Goal: Task Accomplishment & Management: Manage account settings

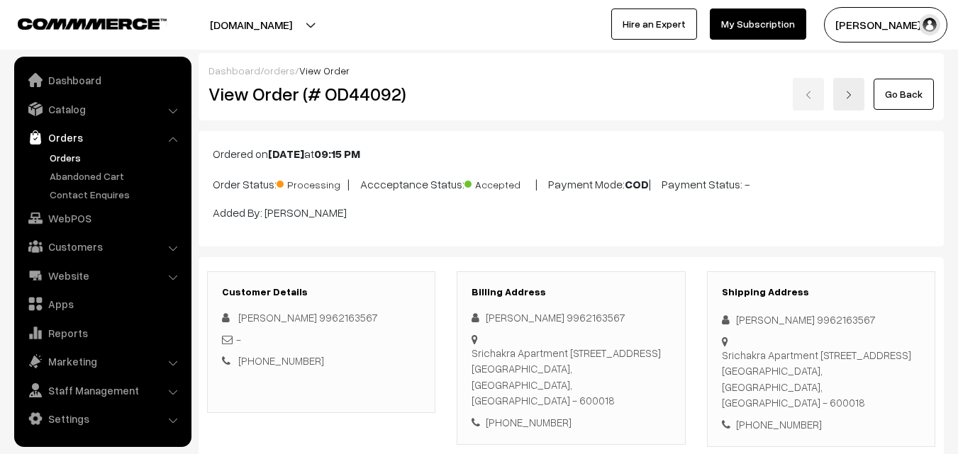
scroll to position [780, 0]
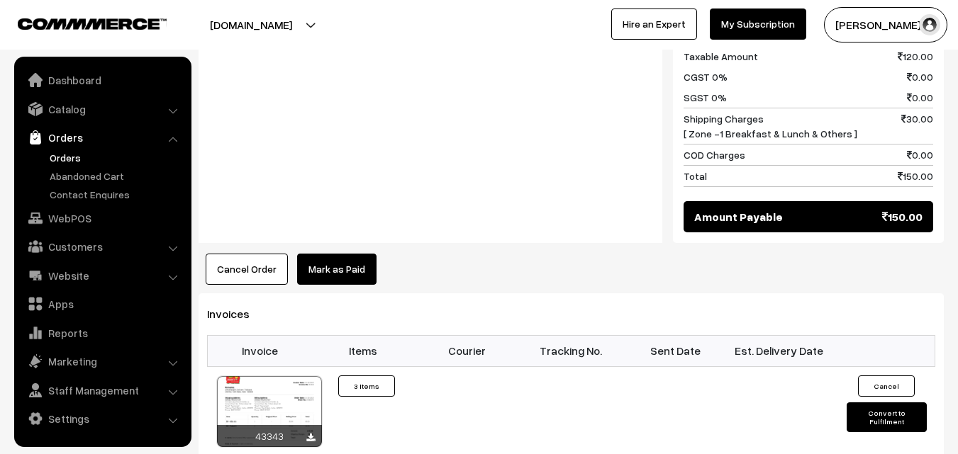
click at [67, 154] on link "Orders" at bounding box center [116, 157] width 140 height 15
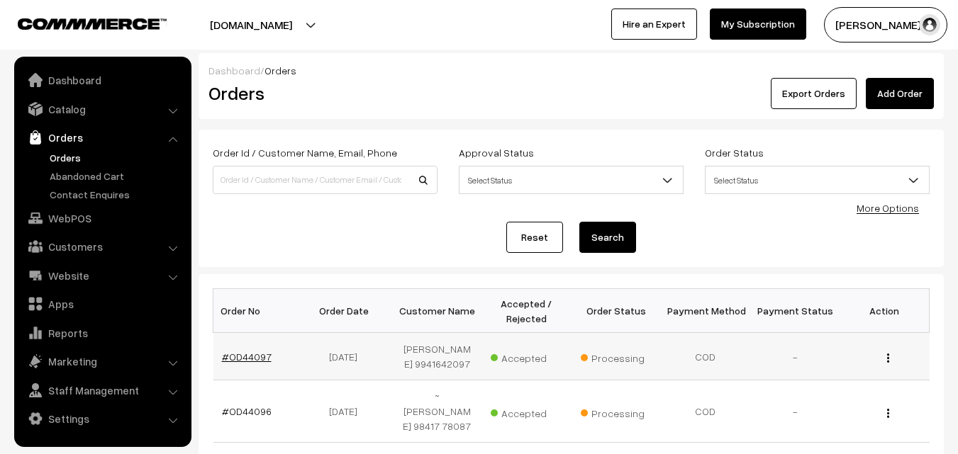
click at [251, 354] on link "#OD44097" at bounding box center [247, 357] width 50 height 12
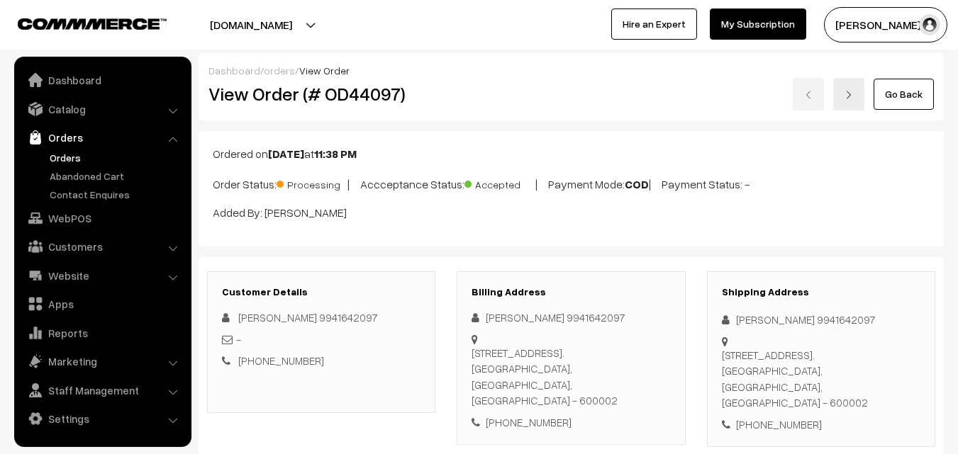
scroll to position [794, 0]
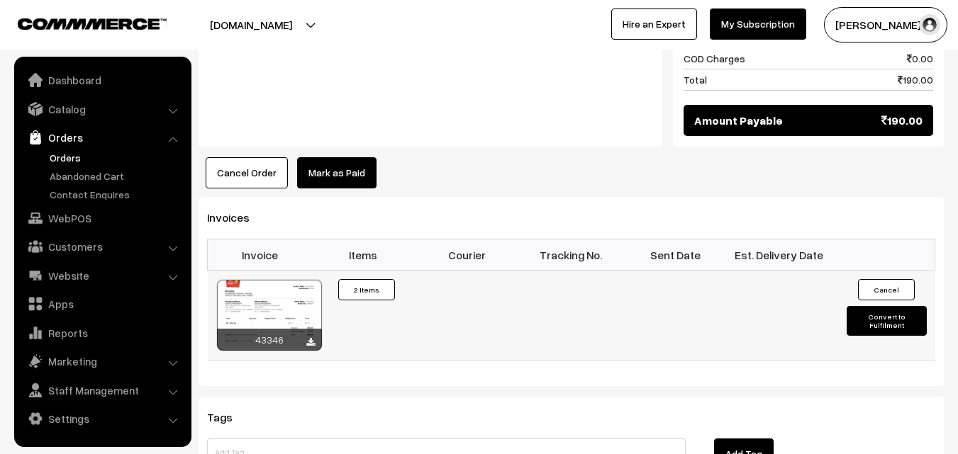
click at [299, 329] on div "43346" at bounding box center [269, 340] width 105 height 22
click at [296, 300] on div at bounding box center [269, 315] width 105 height 71
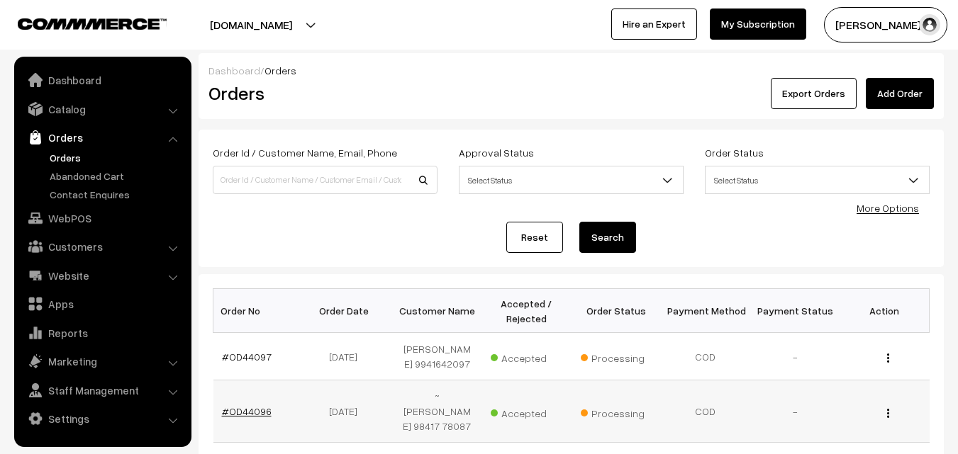
scroll to position [190, 0]
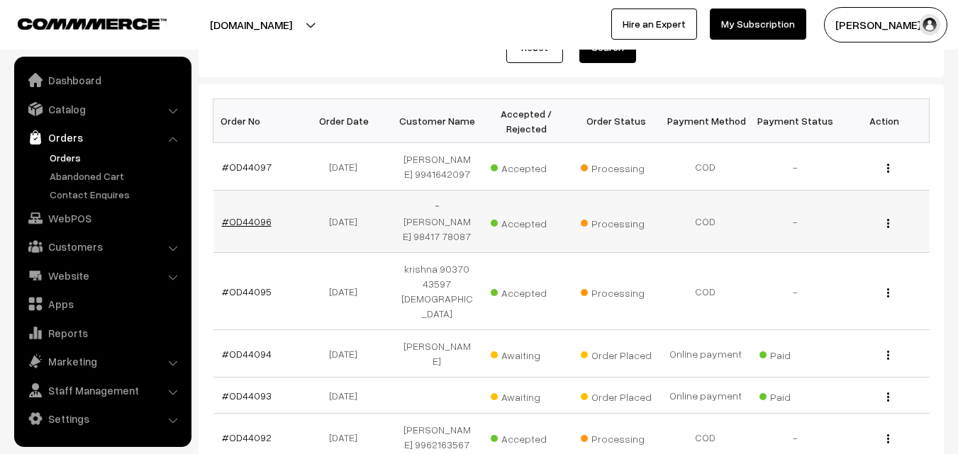
click at [257, 218] on link "#OD44096" at bounding box center [247, 222] width 50 height 12
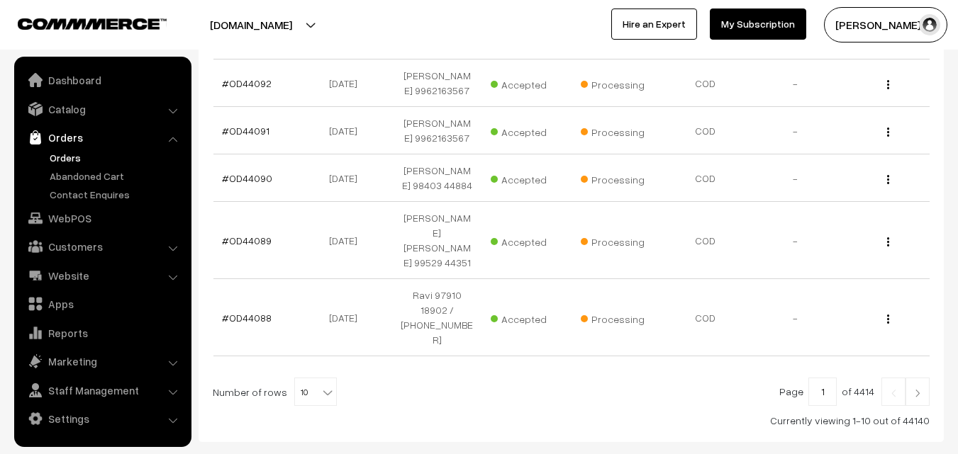
scroll to position [580, 0]
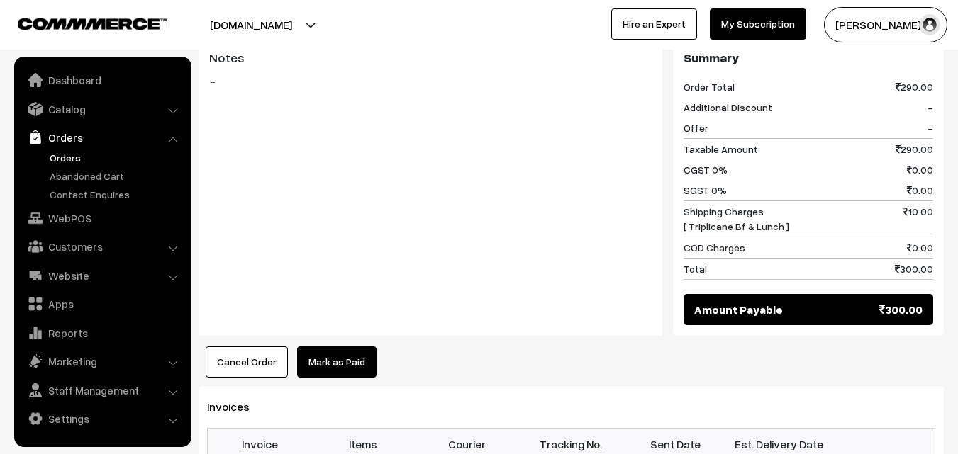
scroll to position [922, 0]
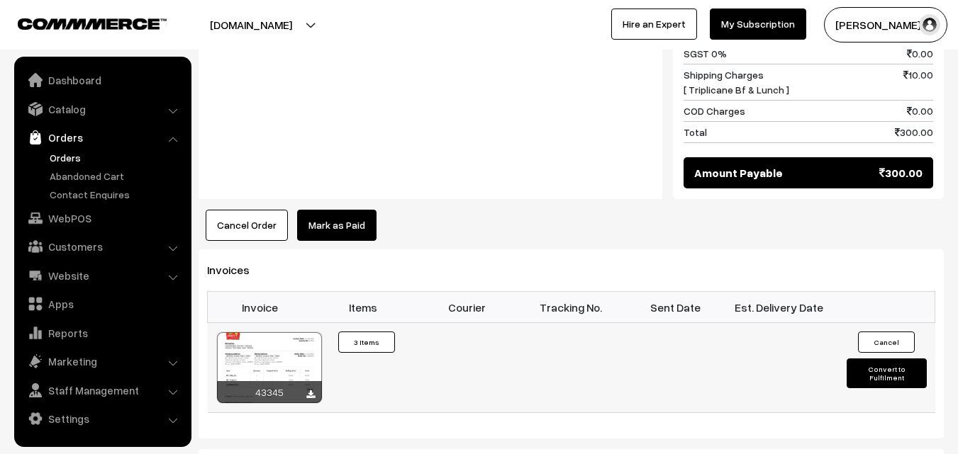
click at [292, 333] on div at bounding box center [269, 368] width 105 height 71
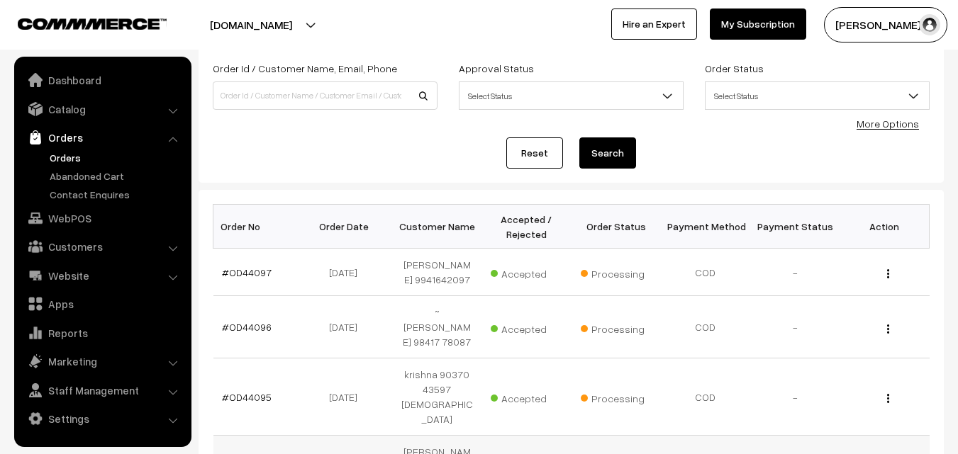
scroll to position [213, 0]
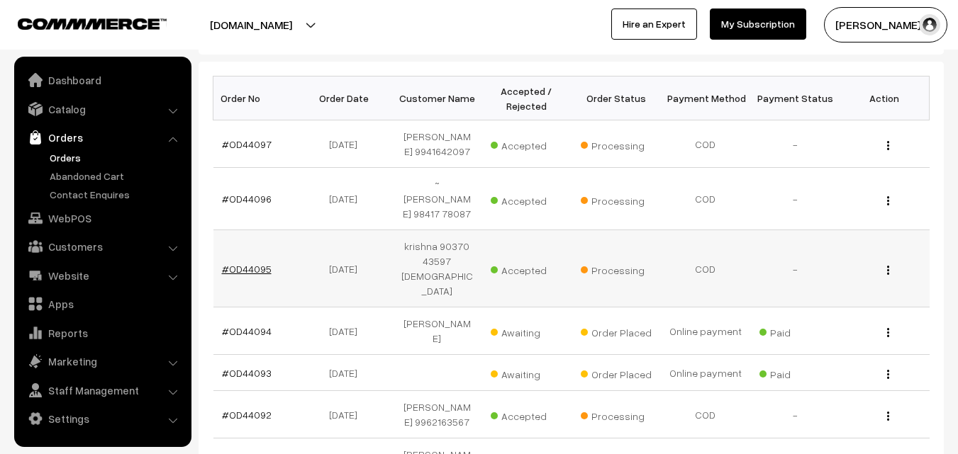
click at [254, 263] on link "#OD44095" at bounding box center [247, 269] width 50 height 12
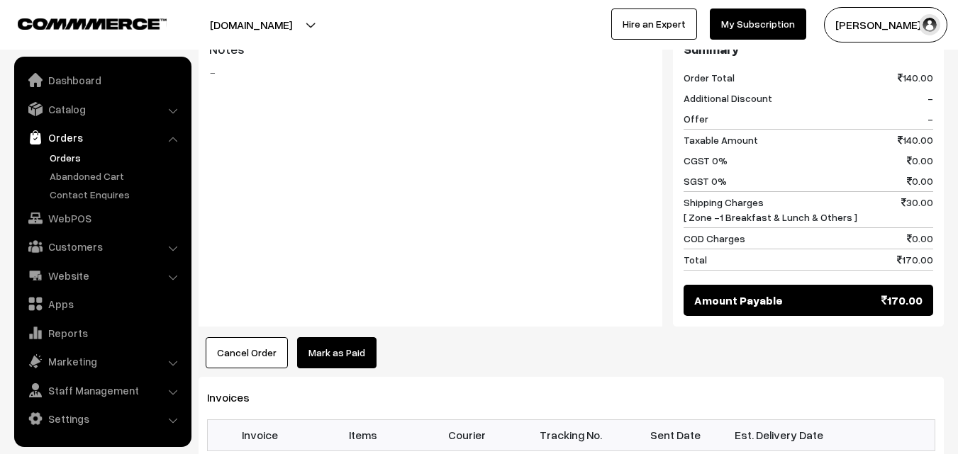
scroll to position [638, 0]
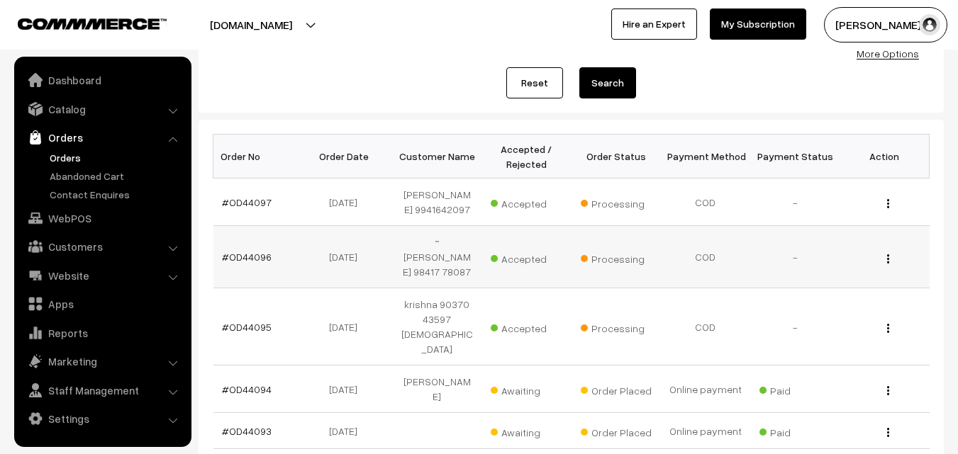
scroll to position [225, 0]
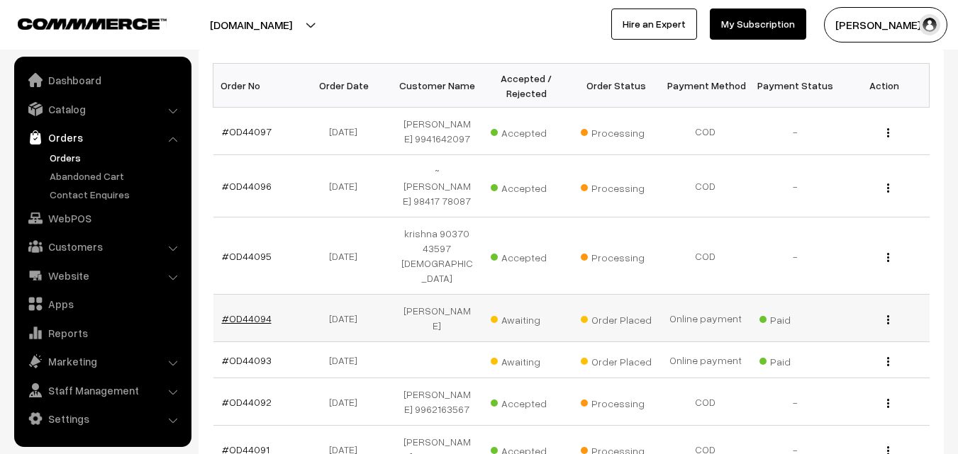
click at [252, 313] on link "#OD44094" at bounding box center [247, 319] width 50 height 12
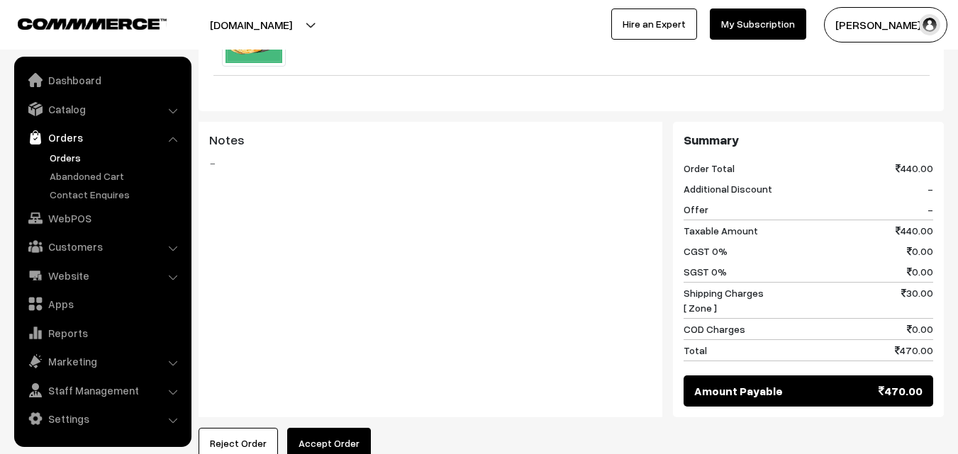
click at [309, 374] on div "Notes -" at bounding box center [431, 270] width 464 height 296
click at [319, 428] on button "Accept Order" at bounding box center [329, 443] width 84 height 31
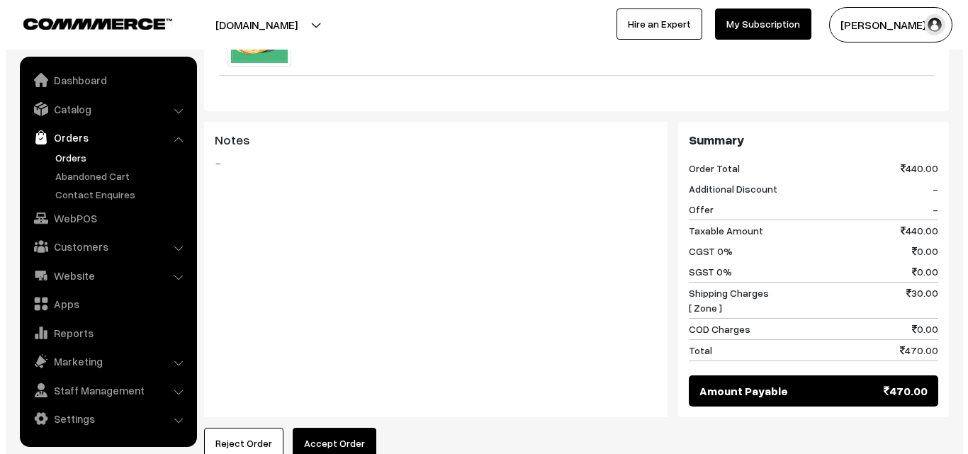
scroll to position [610, 0]
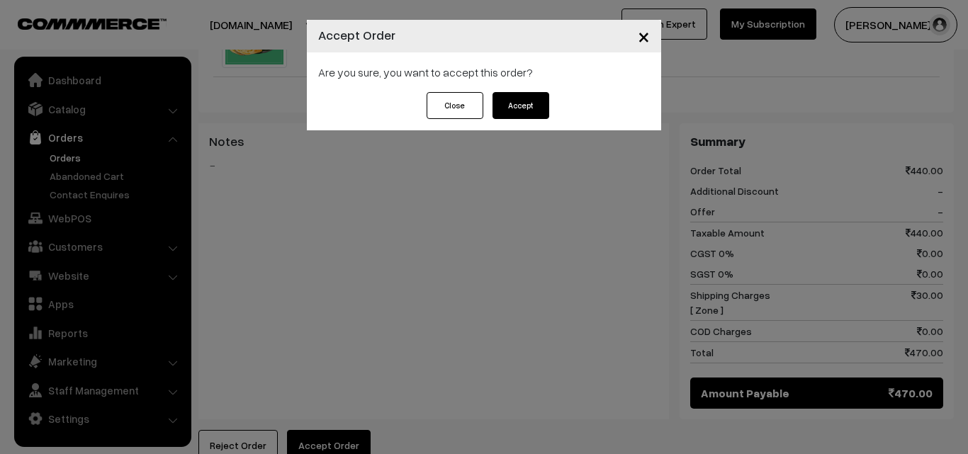
click at [529, 121] on div "Close Accept" at bounding box center [484, 111] width 354 height 38
click at [530, 109] on button "Accept" at bounding box center [521, 105] width 57 height 27
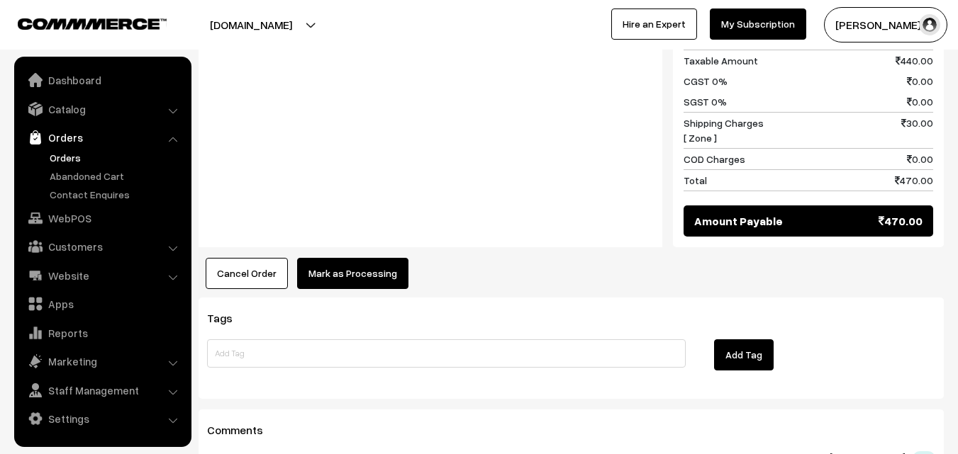
click at [328, 258] on button "Mark as Processing" at bounding box center [352, 273] width 111 height 31
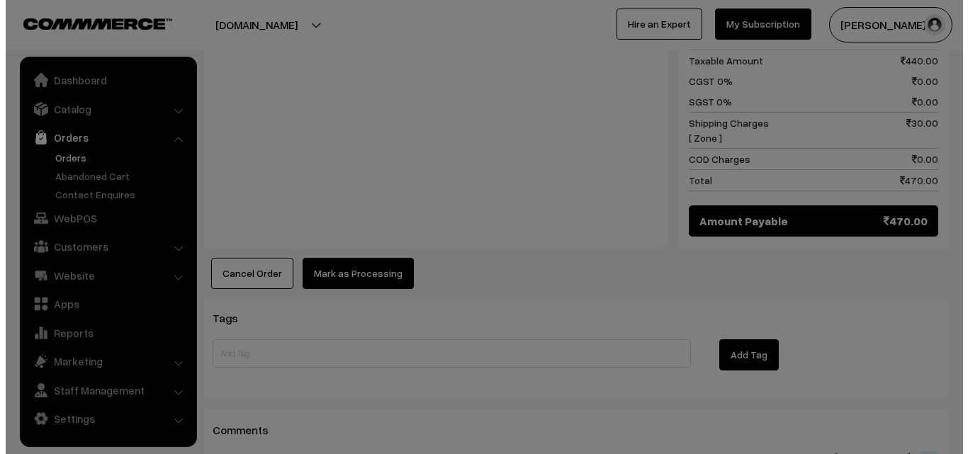
scroll to position [782, 0]
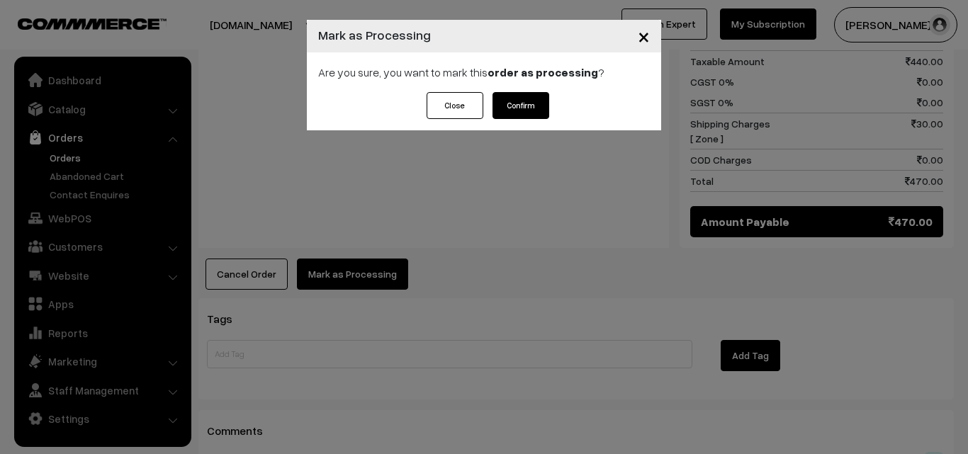
click at [530, 98] on button "Confirm" at bounding box center [521, 105] width 57 height 27
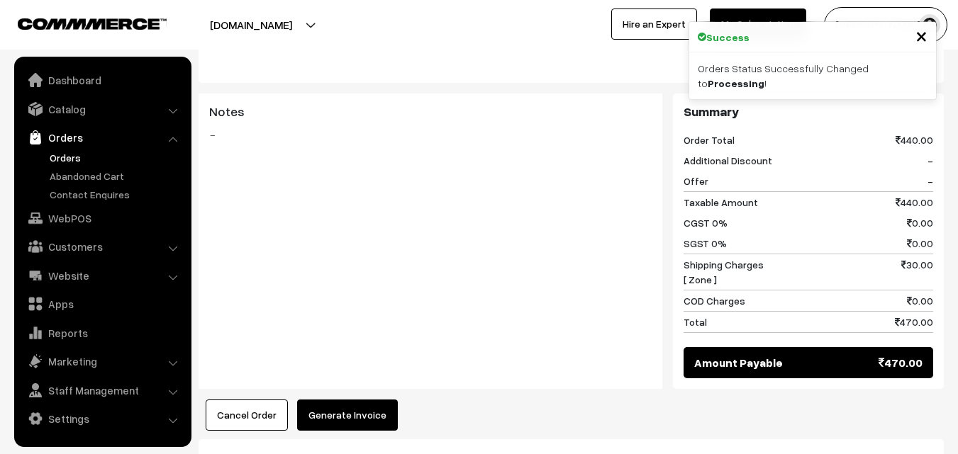
click at [306, 400] on button "Generate Invoice" at bounding box center [347, 415] width 101 height 31
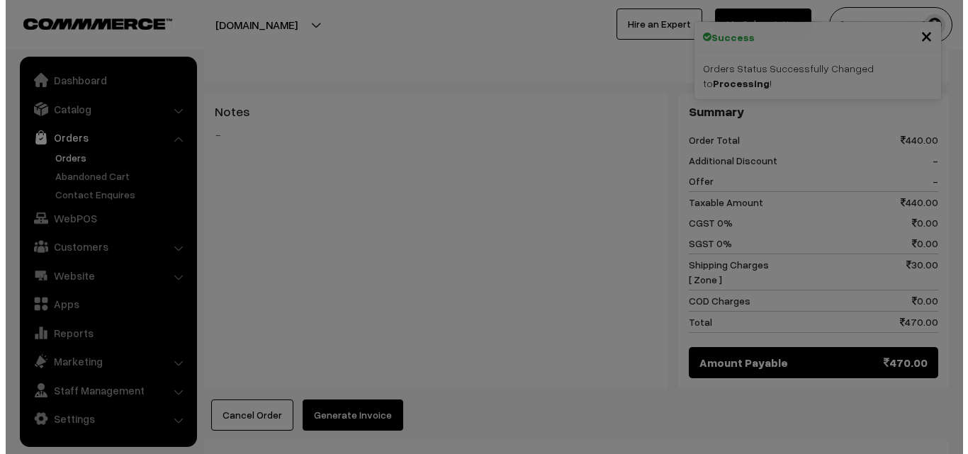
scroll to position [639, 0]
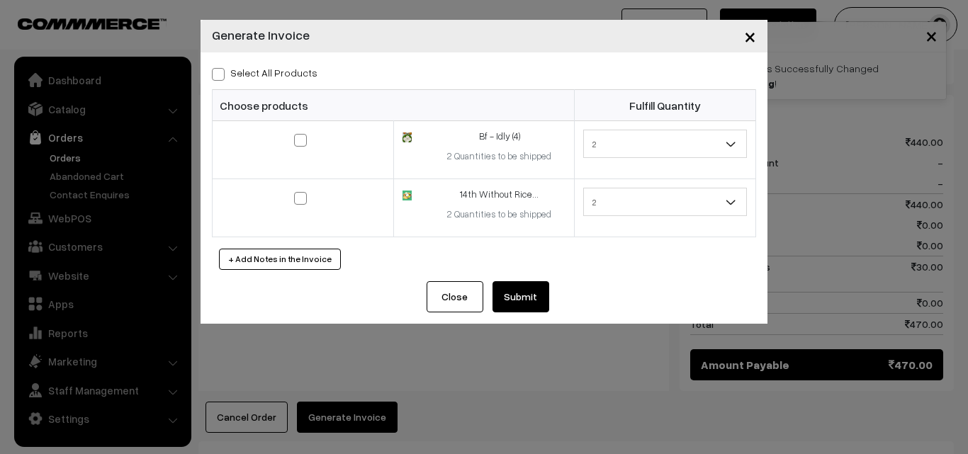
click at [298, 79] on label "Select All Products" at bounding box center [265, 72] width 106 height 15
click at [221, 77] on input "Select All Products" at bounding box center [216, 71] width 9 height 9
checkbox input "true"
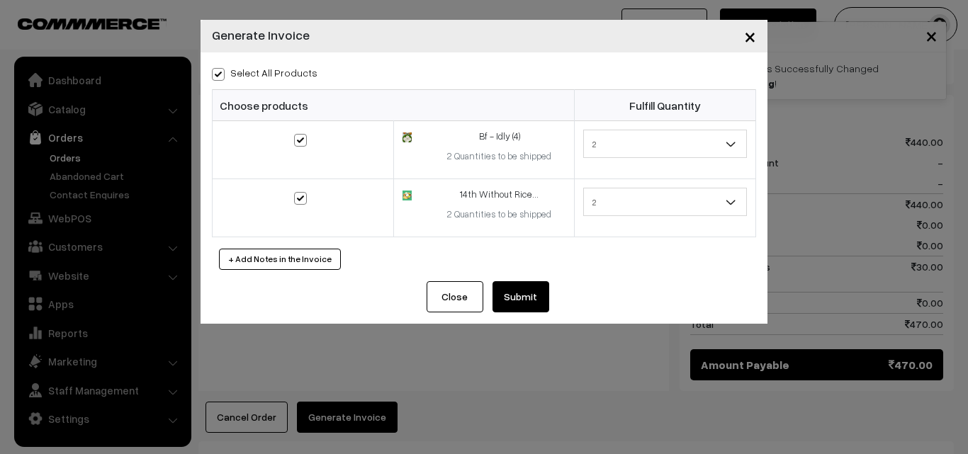
click at [504, 297] on button "Submit" at bounding box center [521, 296] width 57 height 31
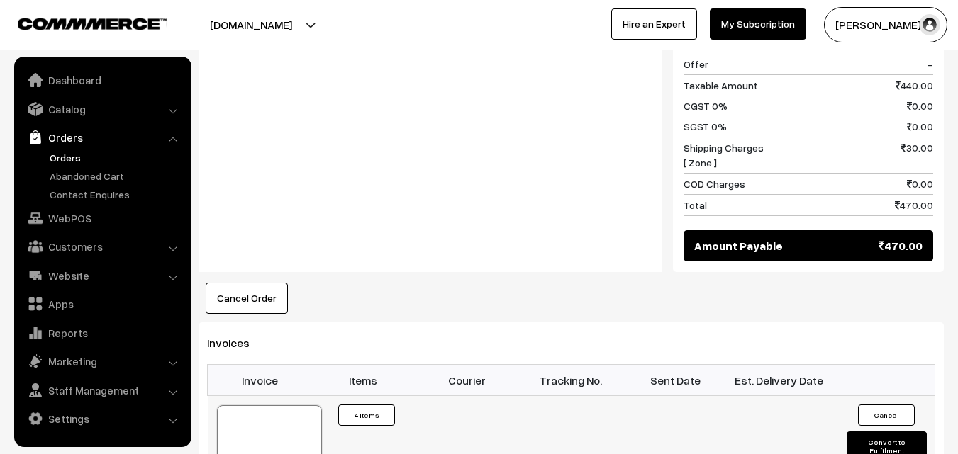
scroll to position [780, 0]
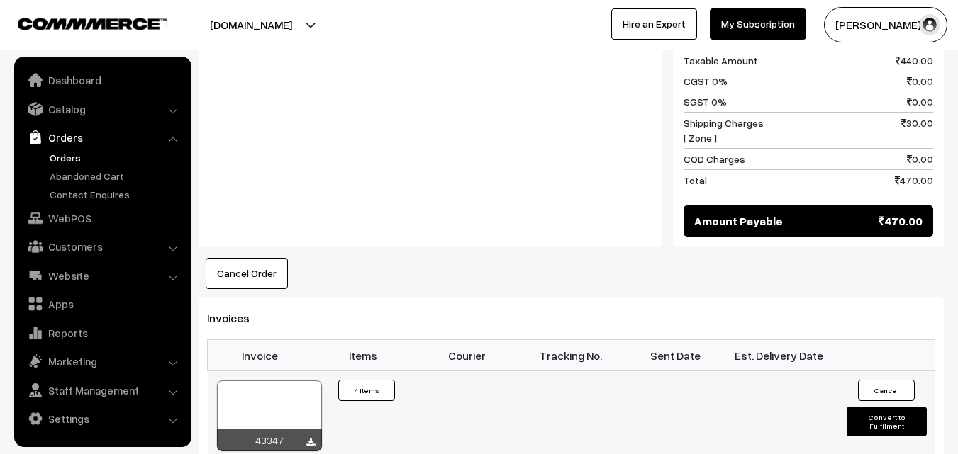
click at [279, 381] on div at bounding box center [269, 416] width 105 height 71
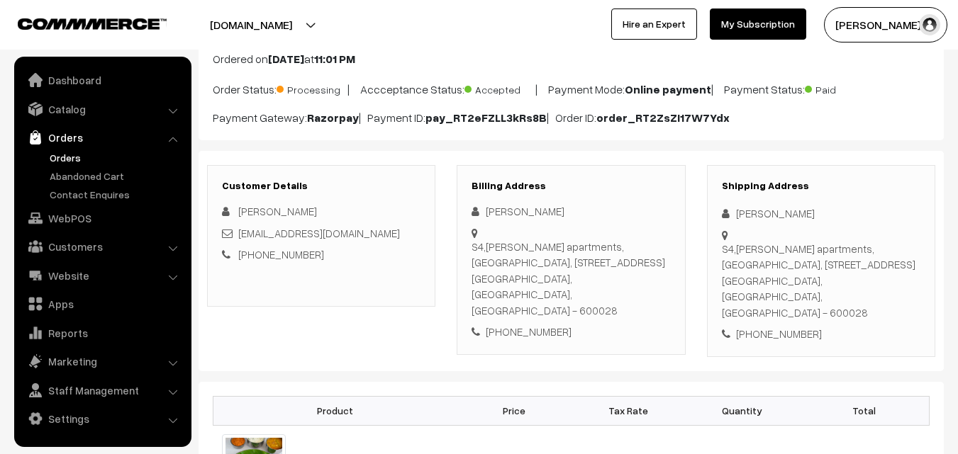
scroll to position [0, 0]
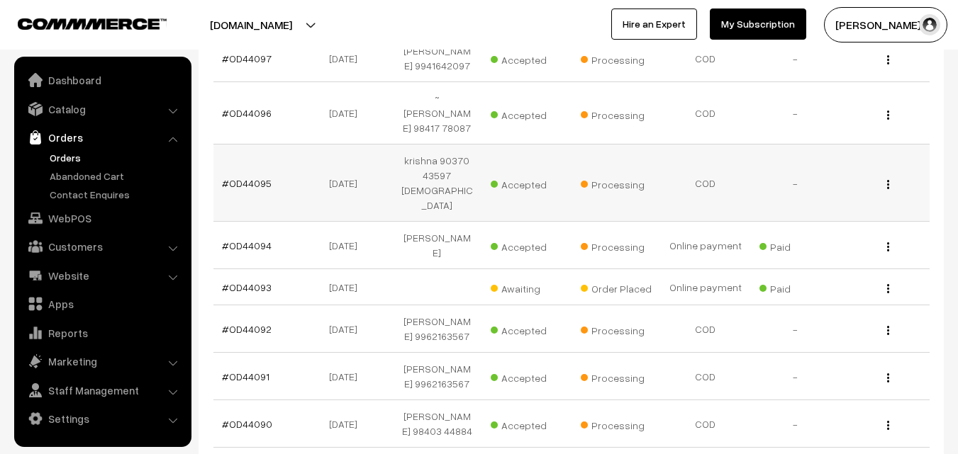
scroll to position [296, 0]
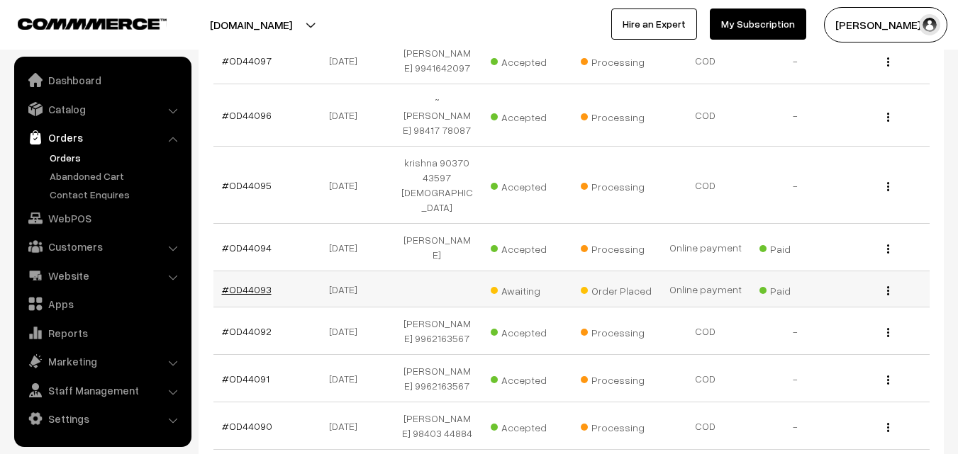
click at [260, 284] on link "#OD44093" at bounding box center [247, 290] width 50 height 12
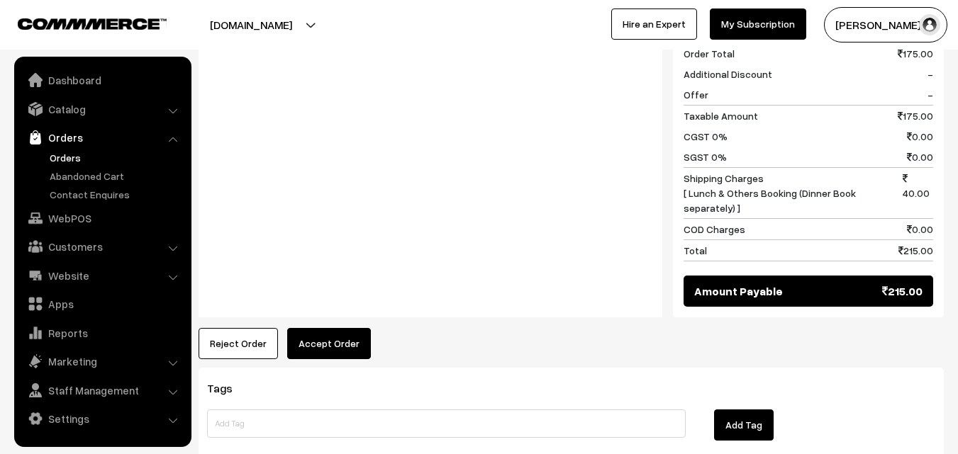
click at [324, 332] on button "Accept Order" at bounding box center [329, 343] width 84 height 31
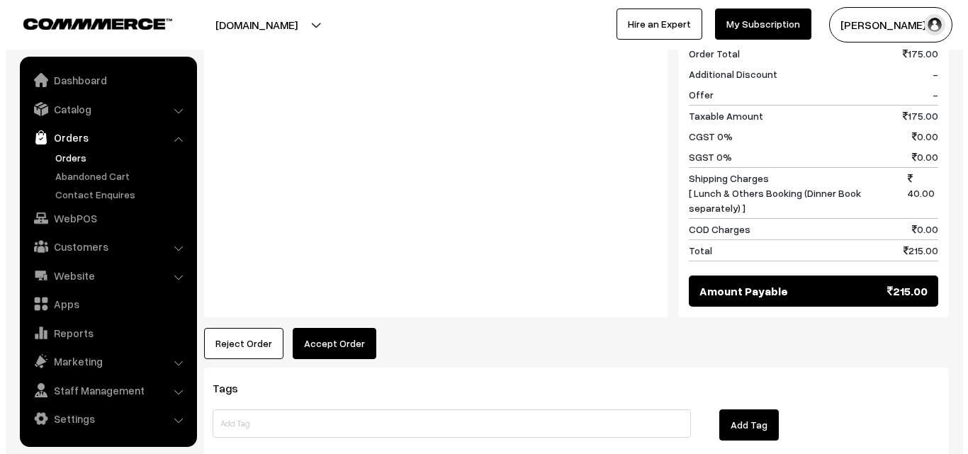
scroll to position [711, 0]
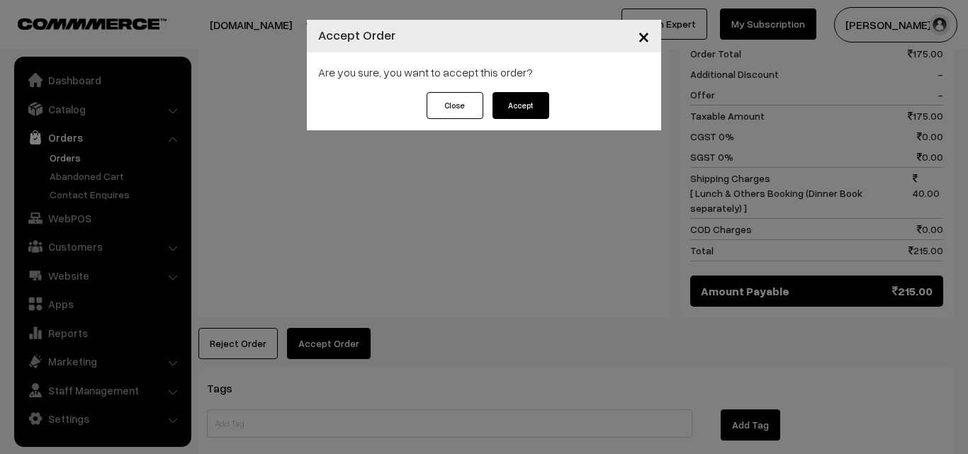
drag, startPoint x: 531, startPoint y: 113, endPoint x: 518, endPoint y: 118, distance: 14.4
click at [528, 115] on button "Accept" at bounding box center [521, 105] width 57 height 27
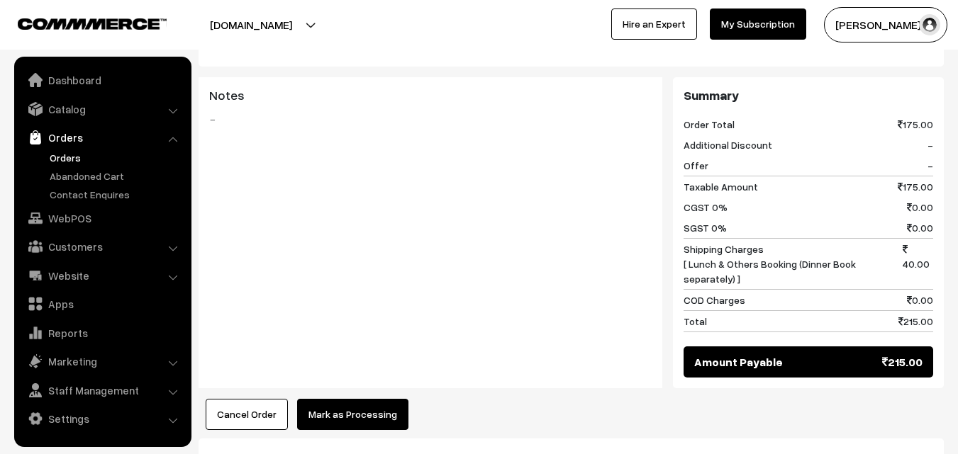
click at [345, 399] on button "Mark as Processing" at bounding box center [352, 414] width 111 height 31
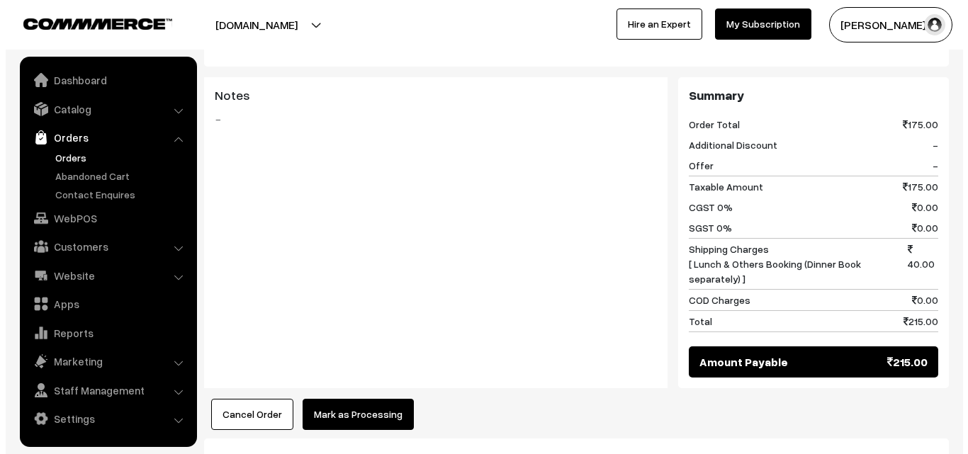
scroll to position [639, 0]
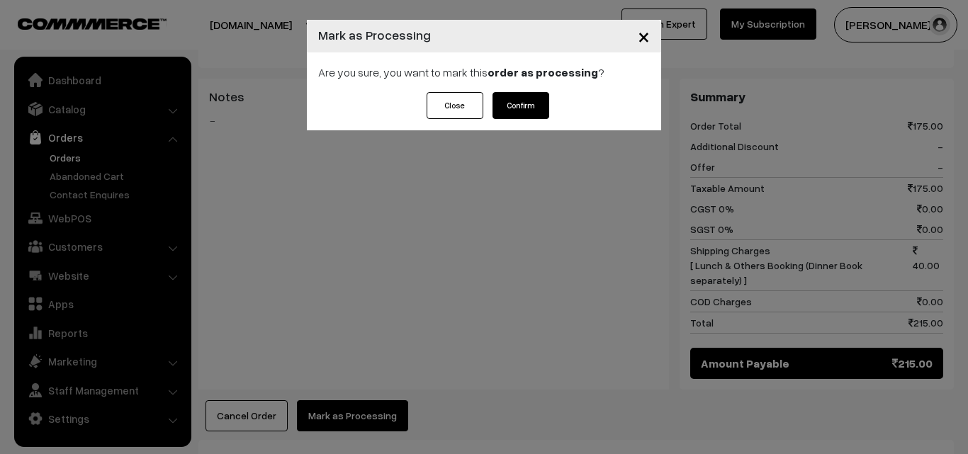
click at [525, 94] on button "Confirm" at bounding box center [521, 105] width 57 height 27
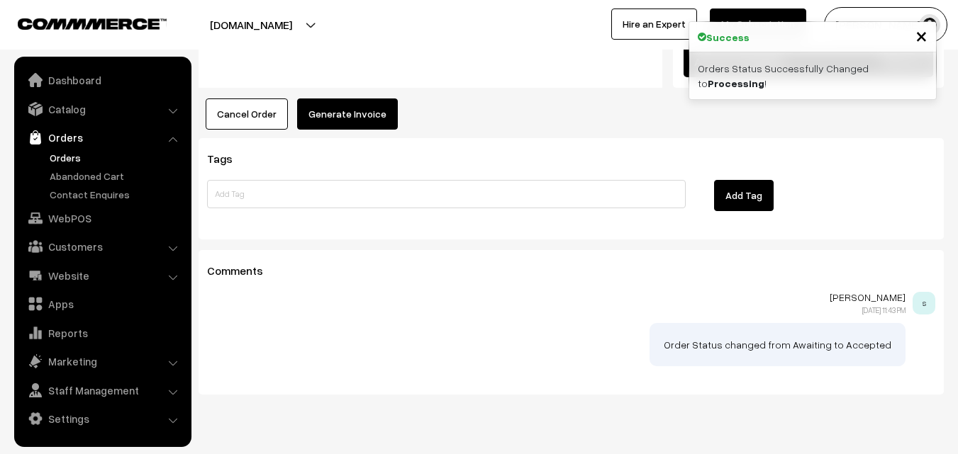
scroll to position [955, 0]
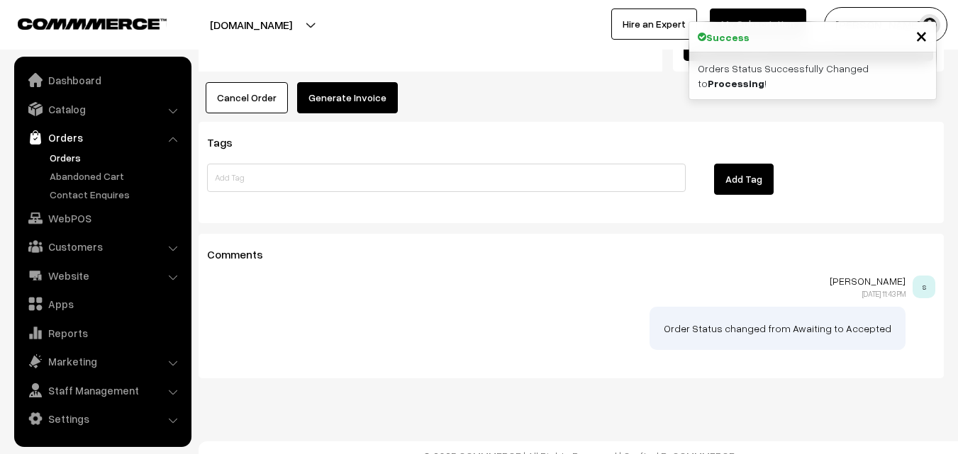
click at [336, 91] on button "Generate Invoice" at bounding box center [347, 97] width 101 height 31
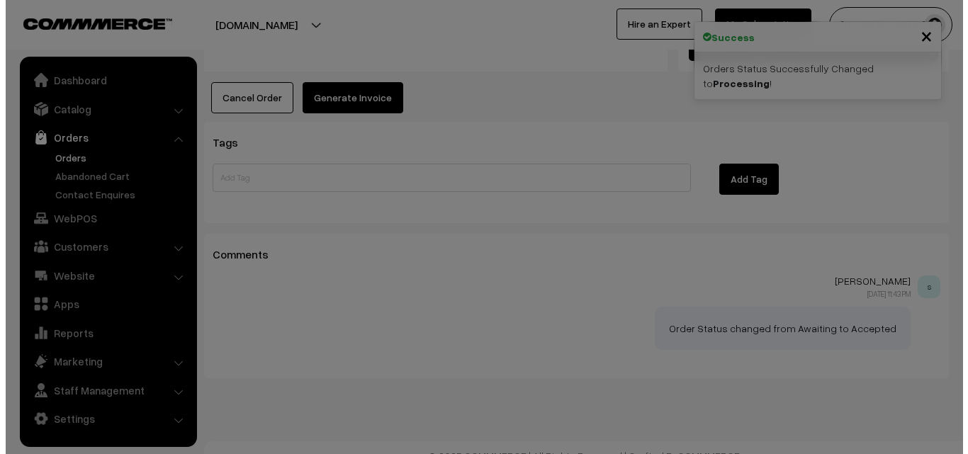
scroll to position [943, 0]
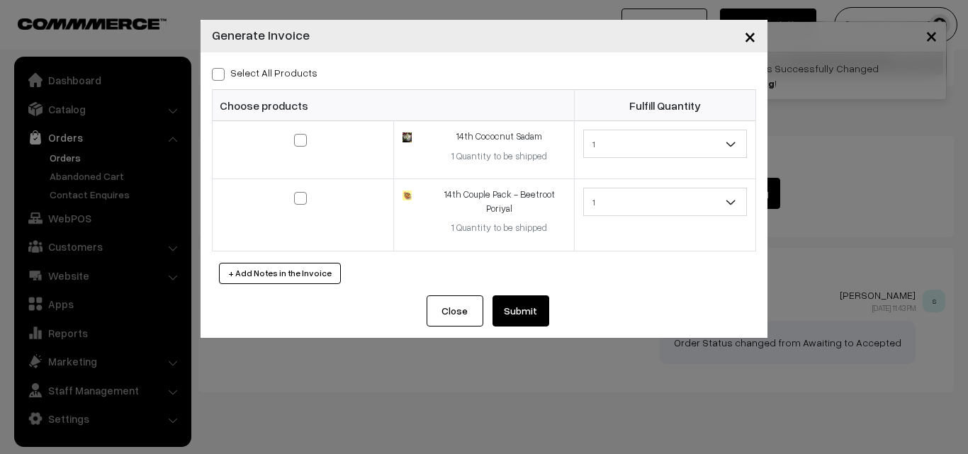
click at [261, 72] on label "Select All Products" at bounding box center [265, 72] width 106 height 15
click at [221, 72] on input "Select All Products" at bounding box center [216, 71] width 9 height 9
checkbox input "true"
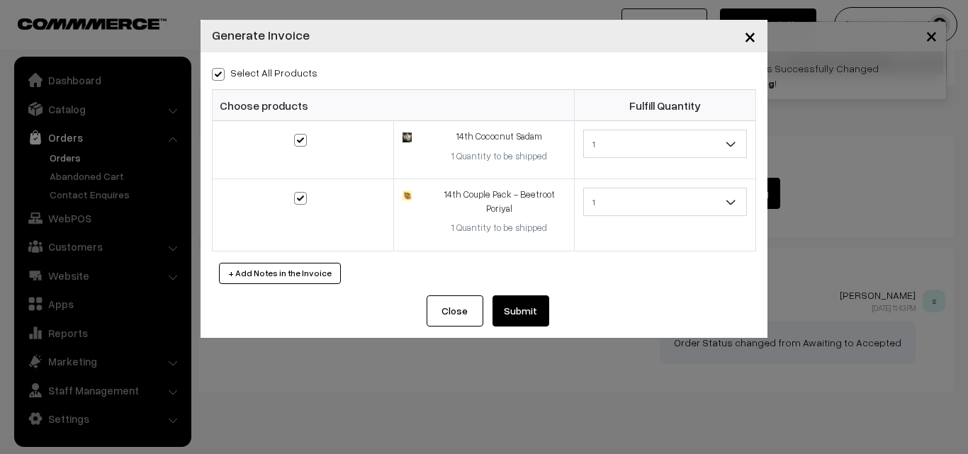
click at [515, 314] on button "Submit" at bounding box center [521, 311] width 57 height 31
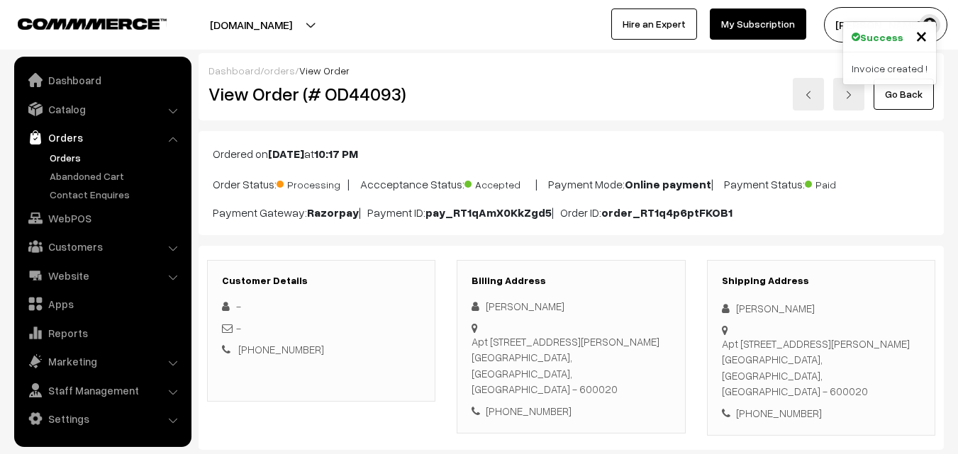
scroll to position [941, 0]
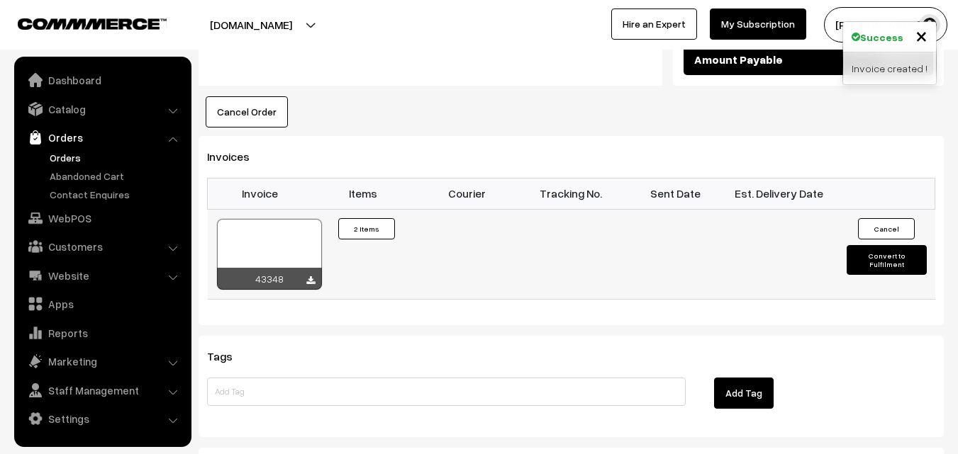
click at [287, 229] on div at bounding box center [269, 254] width 105 height 71
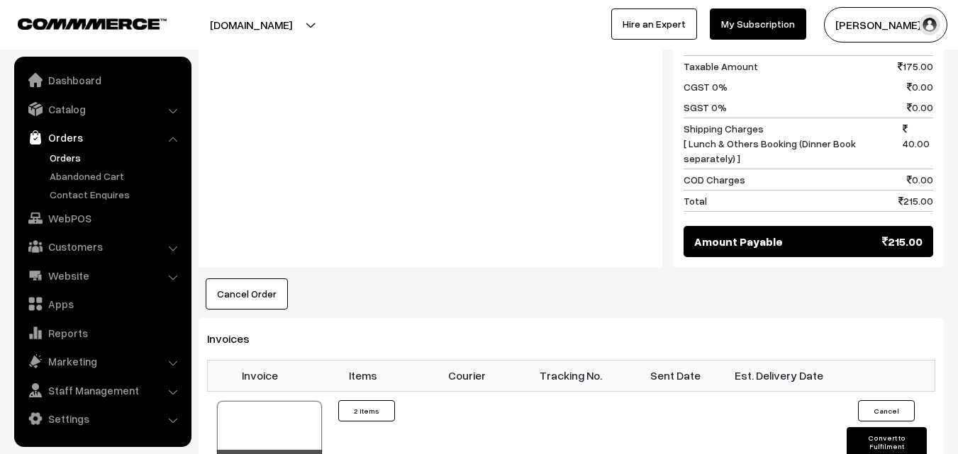
scroll to position [657, 0]
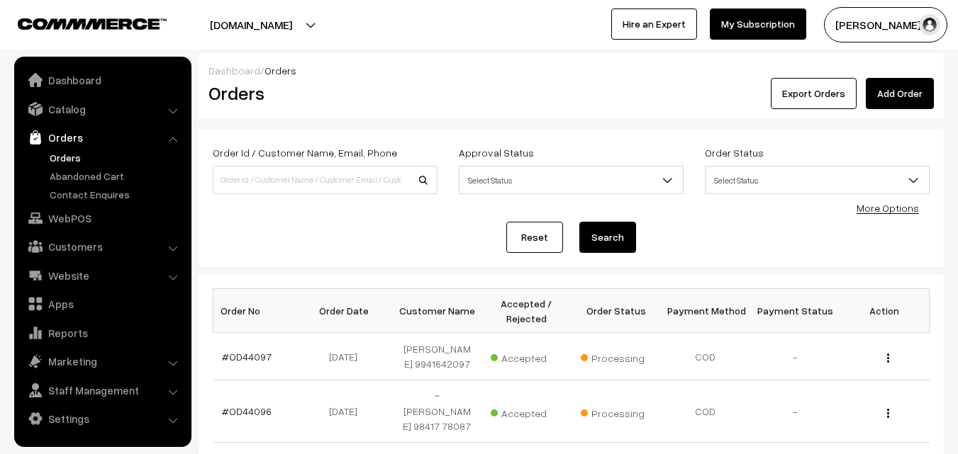
scroll to position [296, 0]
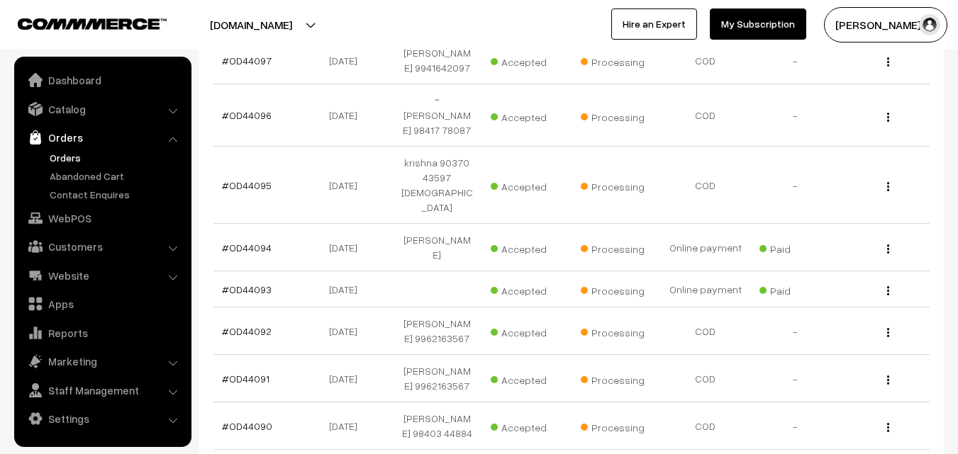
click at [72, 160] on link "Orders" at bounding box center [116, 157] width 140 height 15
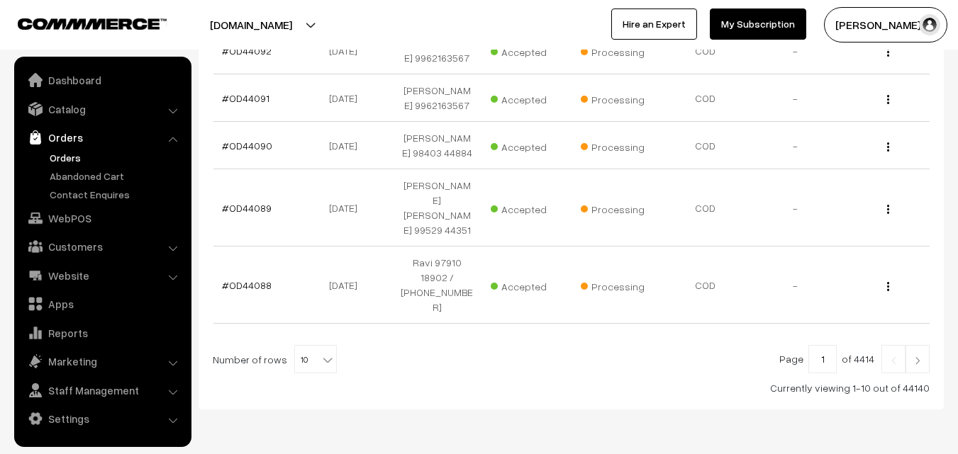
scroll to position [580, 0]
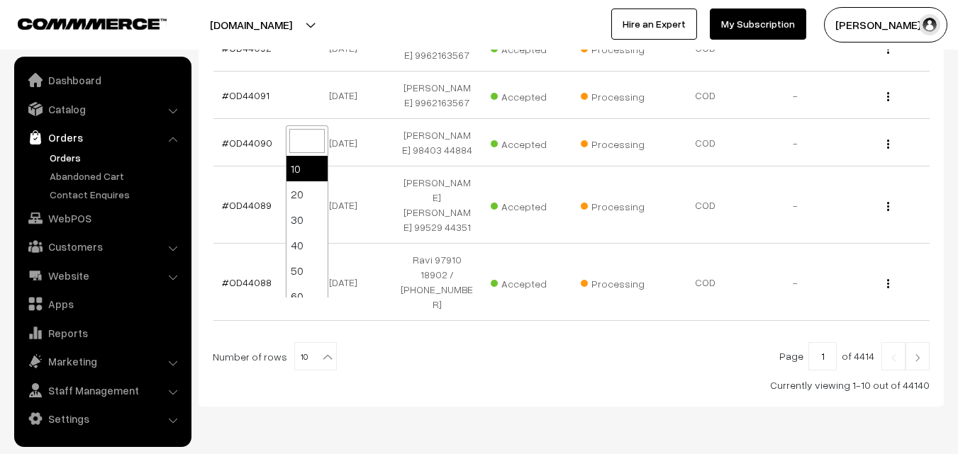
click at [306, 343] on span "10" at bounding box center [315, 357] width 41 height 28
select select "60"
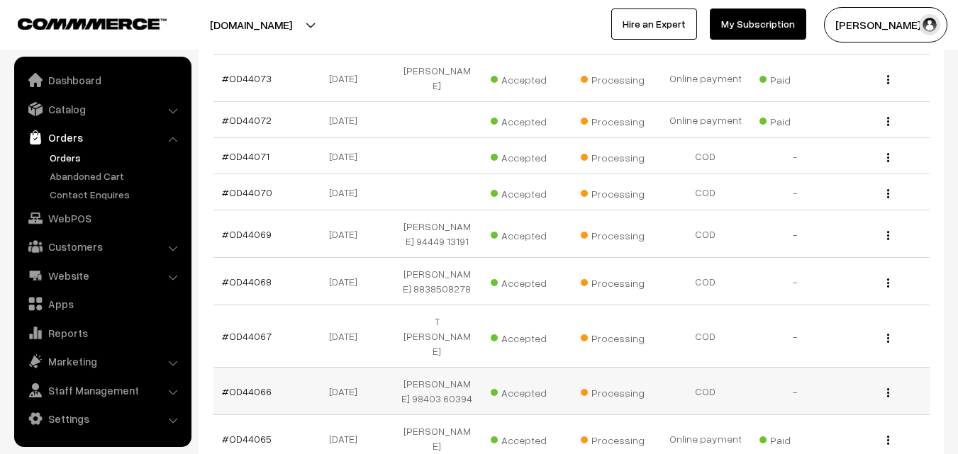
scroll to position [1560, 0]
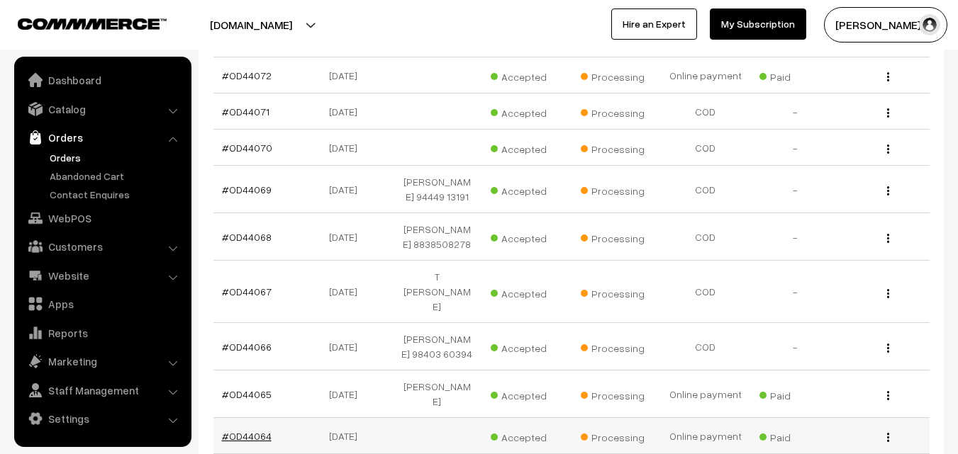
click at [265, 430] on link "#OD44064" at bounding box center [247, 436] width 50 height 12
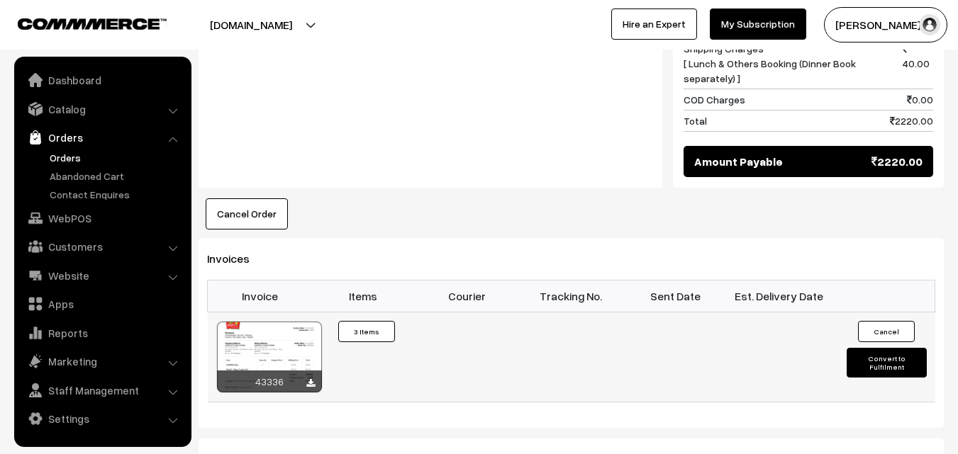
scroll to position [851, 0]
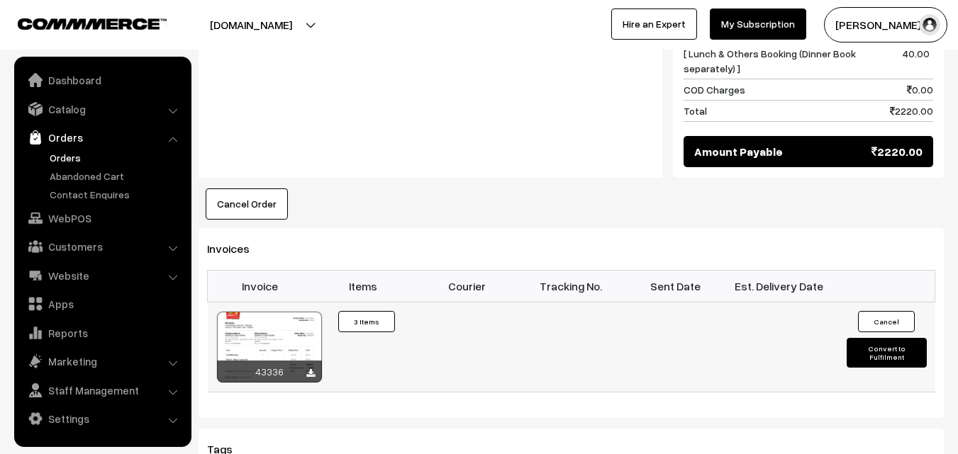
click at [284, 327] on div at bounding box center [269, 347] width 105 height 71
